Goal: Find contact information: Find contact information

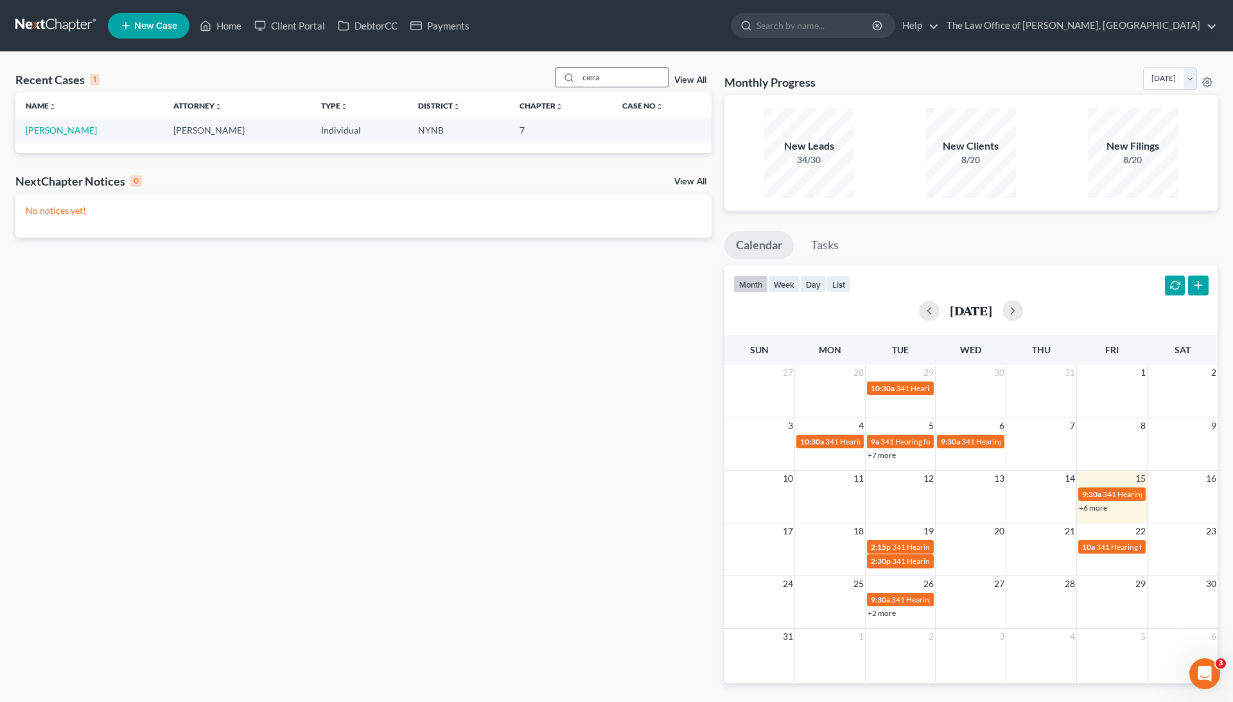
click at [594, 73] on input "ciera" at bounding box center [624, 77] width 90 height 19
type input "savi"
click at [132, 131] on link "[PERSON_NAME] & [PERSON_NAME]" at bounding box center [102, 130] width 153 height 11
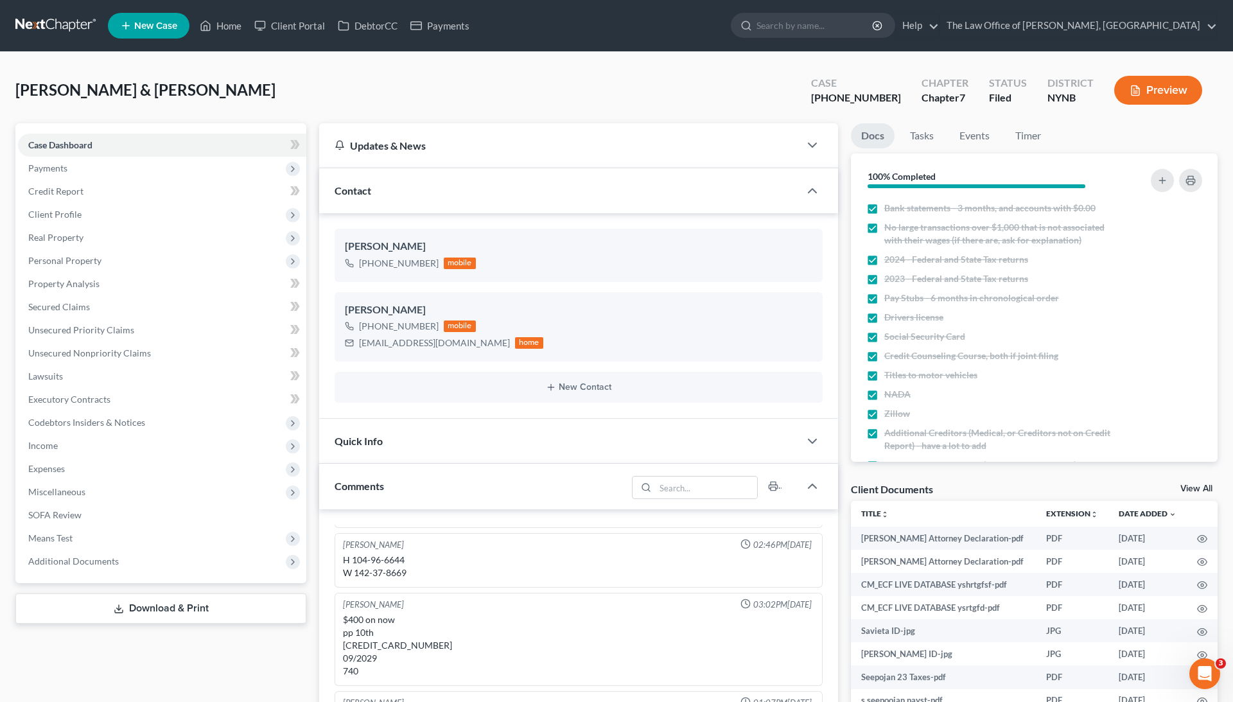
scroll to position [193, 0]
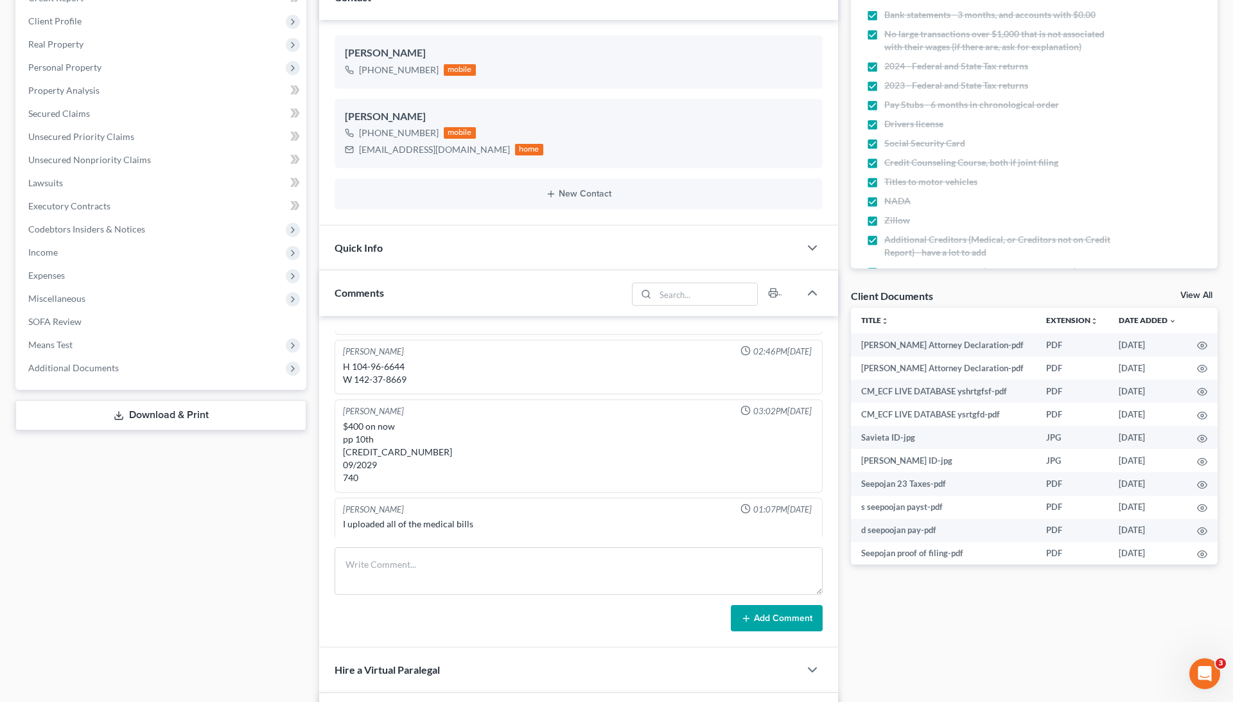
click at [409, 380] on div "H 104-96-6644 W 142-37-8669" at bounding box center [578, 373] width 471 height 26
drag, startPoint x: 409, startPoint y: 380, endPoint x: 355, endPoint y: 382, distance: 54.6
click at [355, 382] on div "H 104-96-6644 W 142-37-8669" at bounding box center [578, 373] width 471 height 26
drag, startPoint x: 410, startPoint y: 364, endPoint x: 353, endPoint y: 364, distance: 56.5
click at [353, 364] on div "H 104-96-6644 W 142-37-8669" at bounding box center [578, 373] width 471 height 26
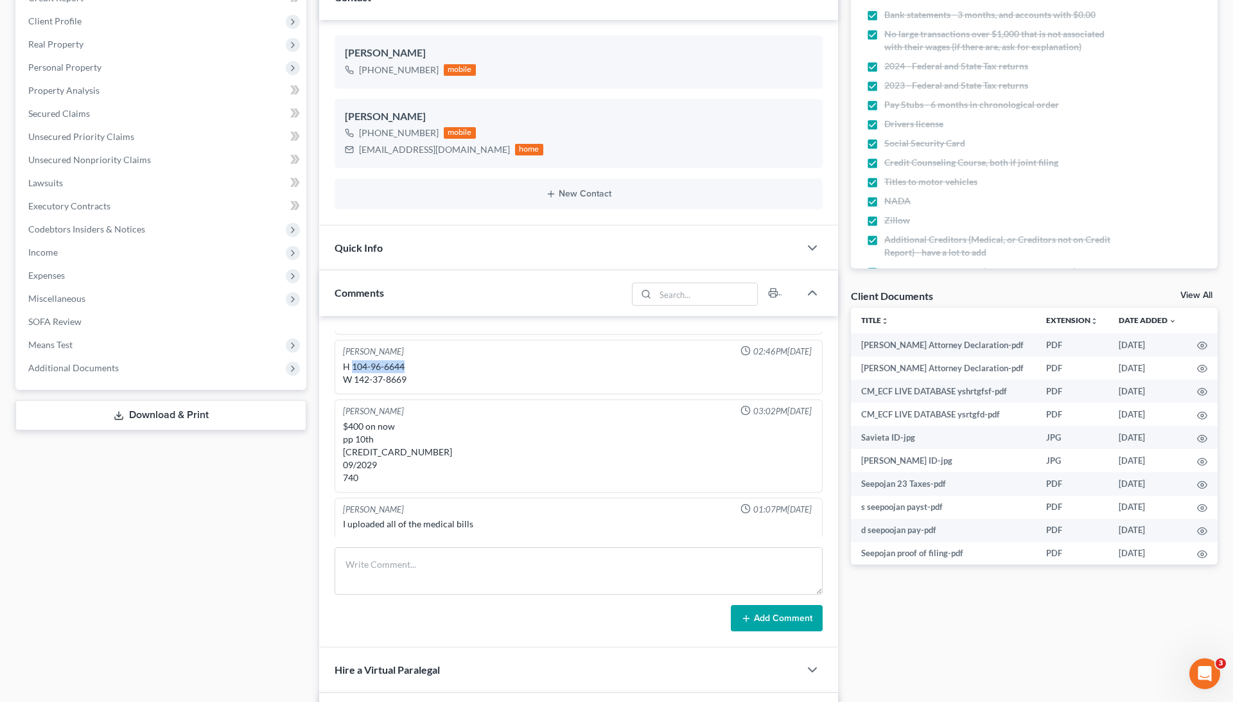
copy div "104-96-6644"
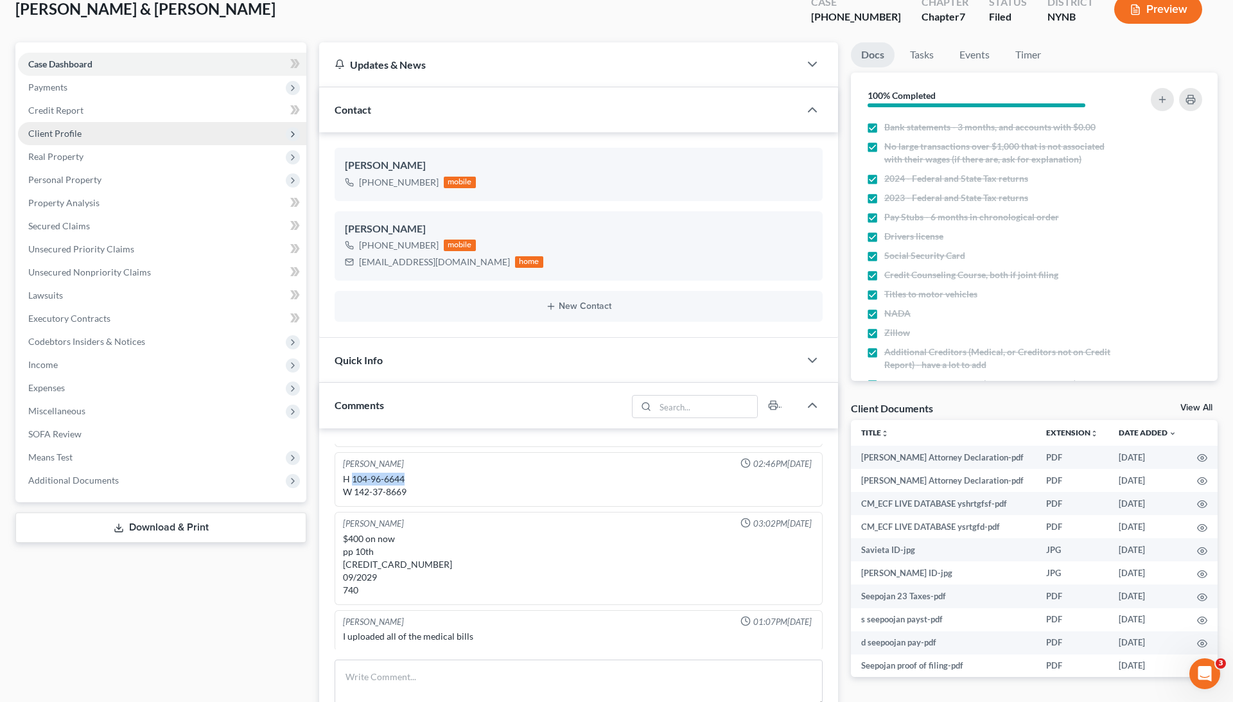
click at [163, 137] on span "Client Profile" at bounding box center [162, 133] width 288 height 23
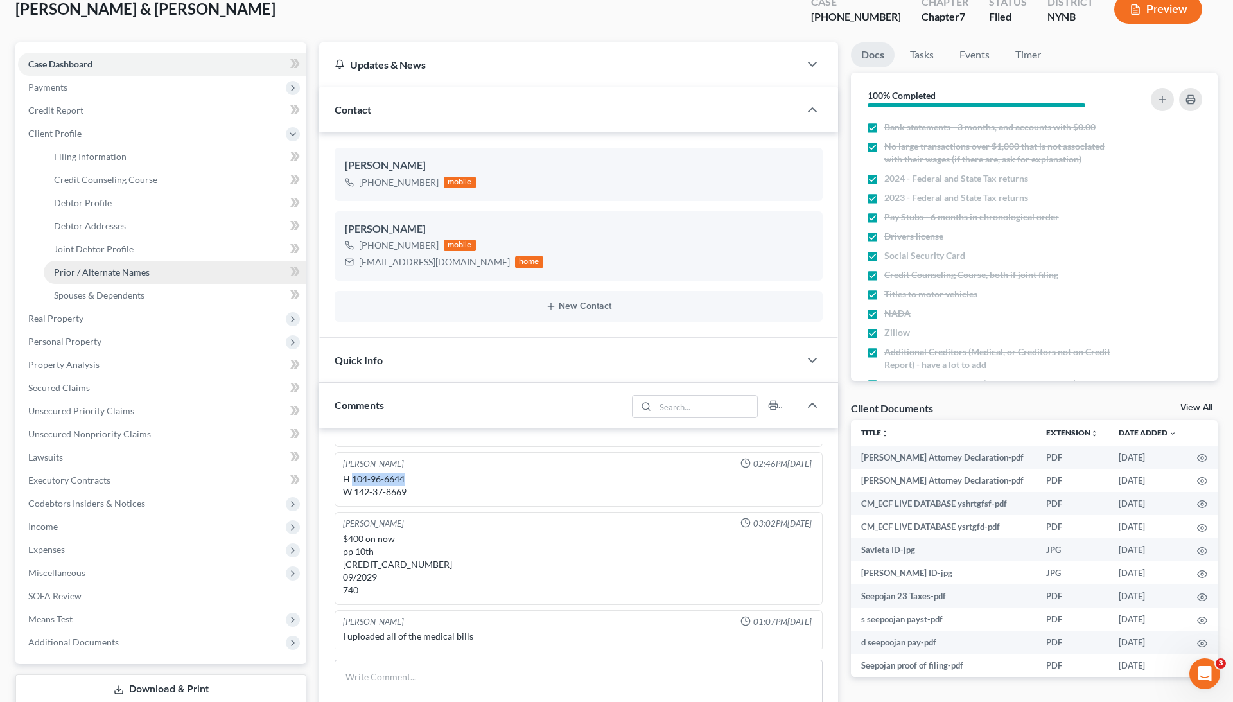
click at [127, 269] on span "Prior / Alternate Names" at bounding box center [102, 272] width 96 height 11
